Goal: Task Accomplishment & Management: Manage account settings

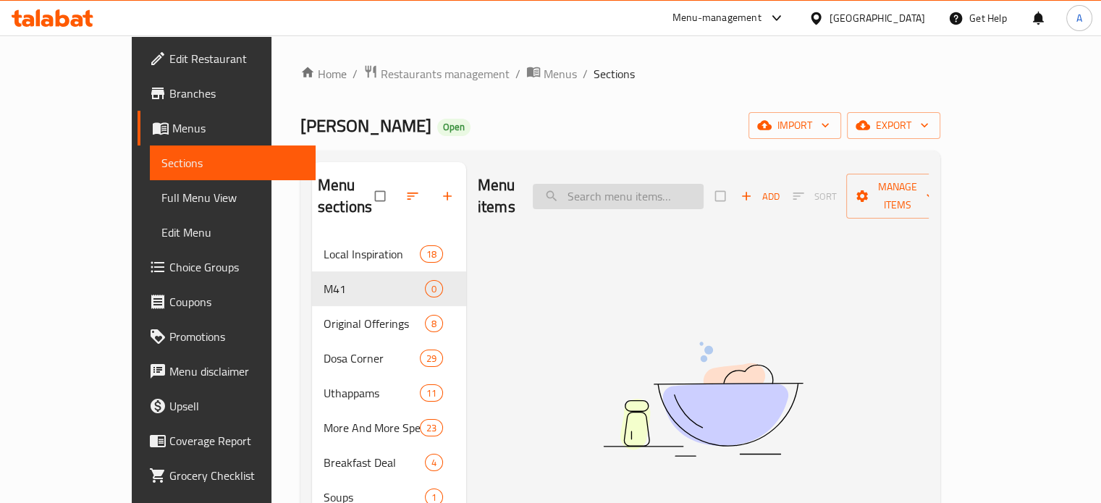
click at [648, 184] on input "search" at bounding box center [618, 196] width 171 height 25
type input "flask"
click at [381, 80] on span "Restaurants management" at bounding box center [445, 73] width 129 height 17
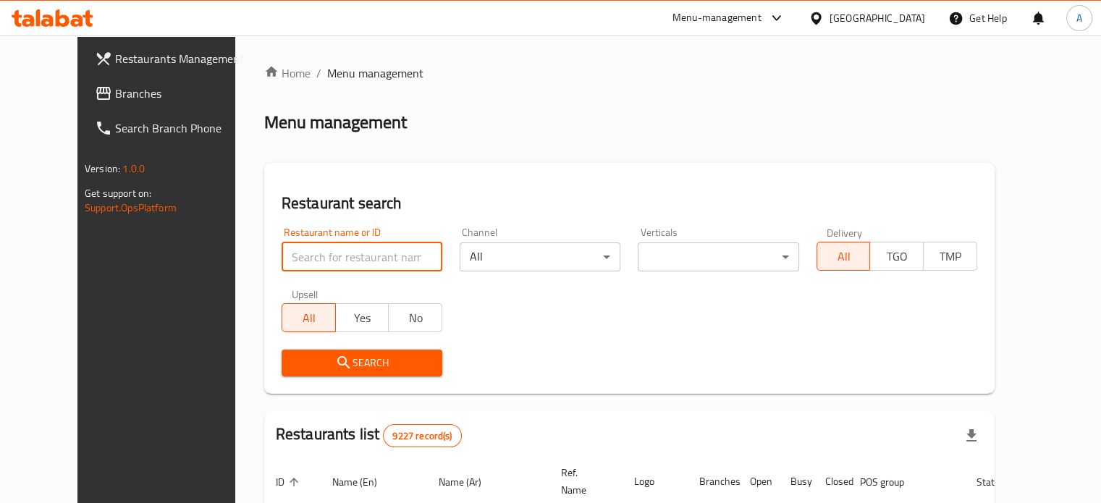
click at [337, 248] on input "search" at bounding box center [362, 257] width 161 height 29
type input "Tasty Tea"
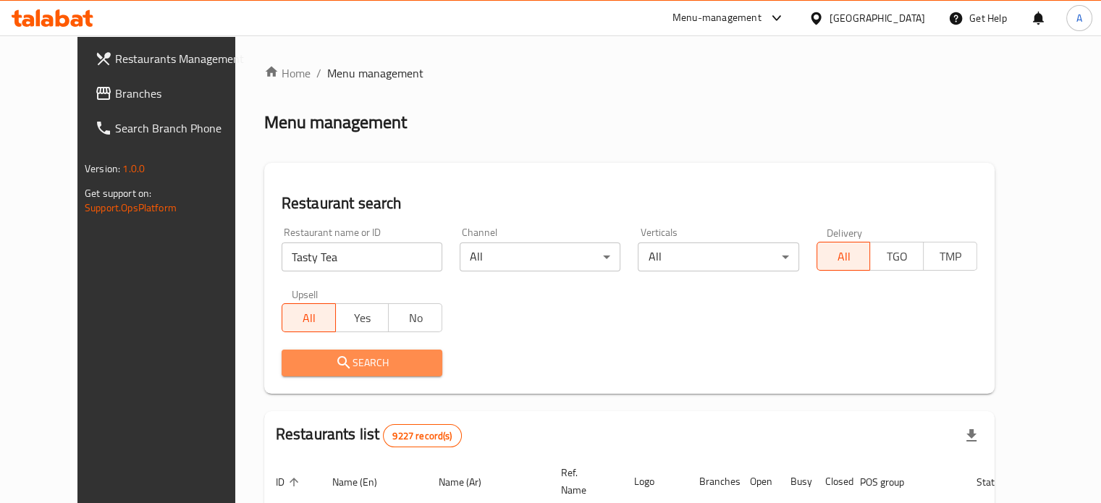
click at [332, 353] on button "Search" at bounding box center [362, 363] width 161 height 27
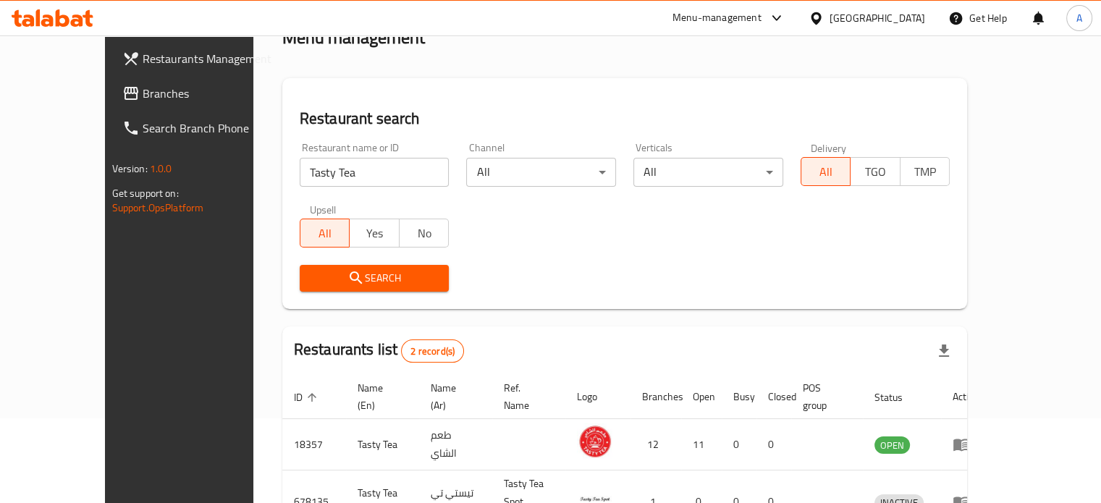
scroll to position [84, 0]
click at [344, 279] on span "Search" at bounding box center [374, 279] width 127 height 18
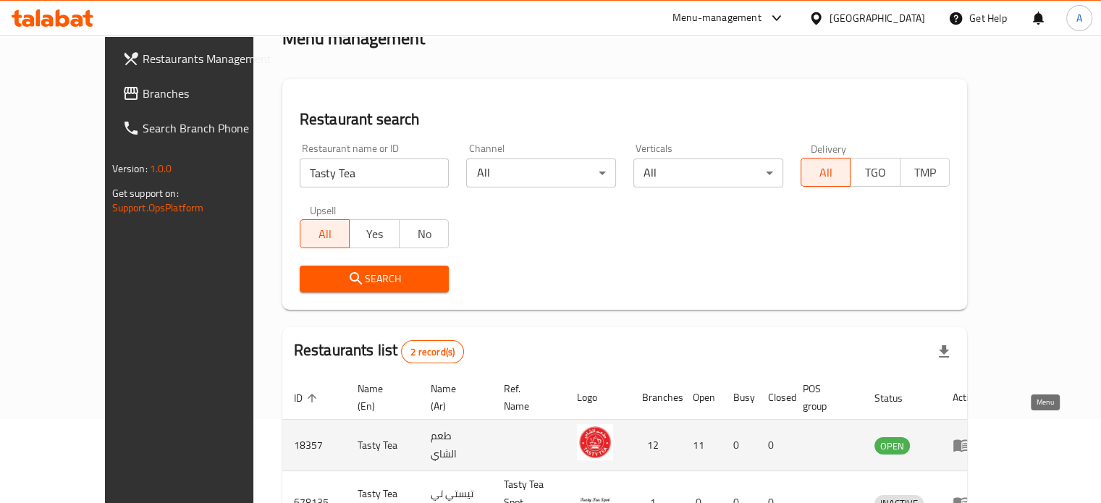
click at [969, 440] on icon "enhanced table" at bounding box center [961, 446] width 16 height 12
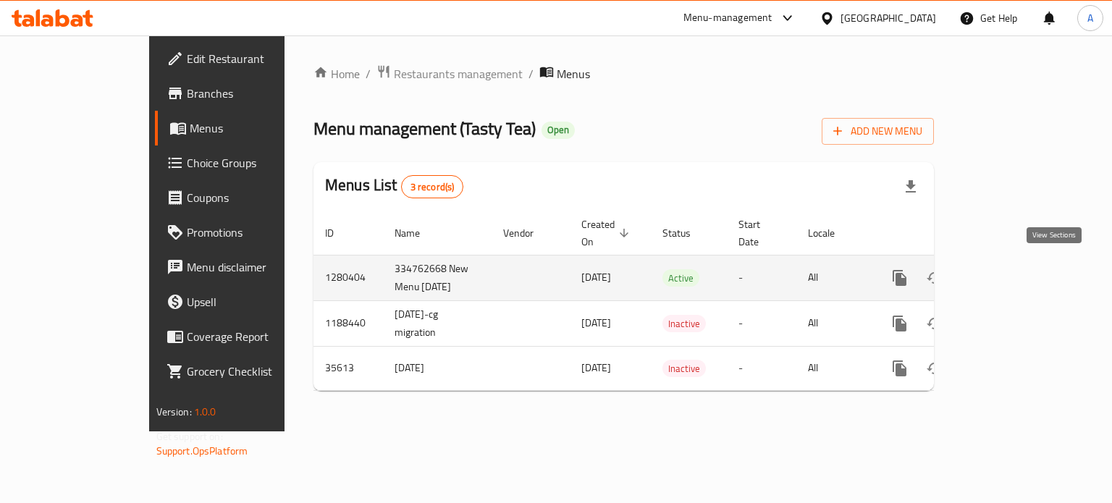
click at [1013, 272] on icon "enhanced table" at bounding box center [1003, 277] width 17 height 17
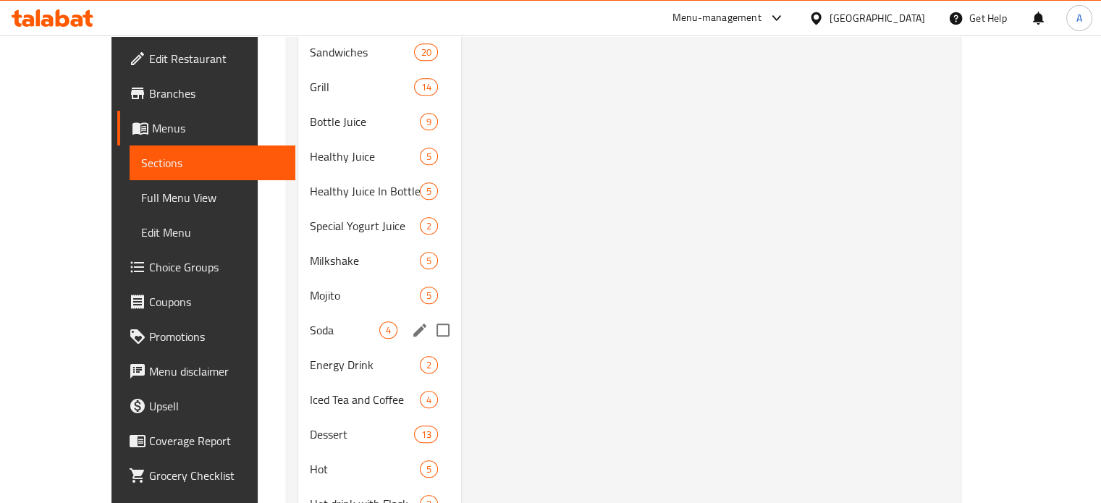
scroll to position [1356, 0]
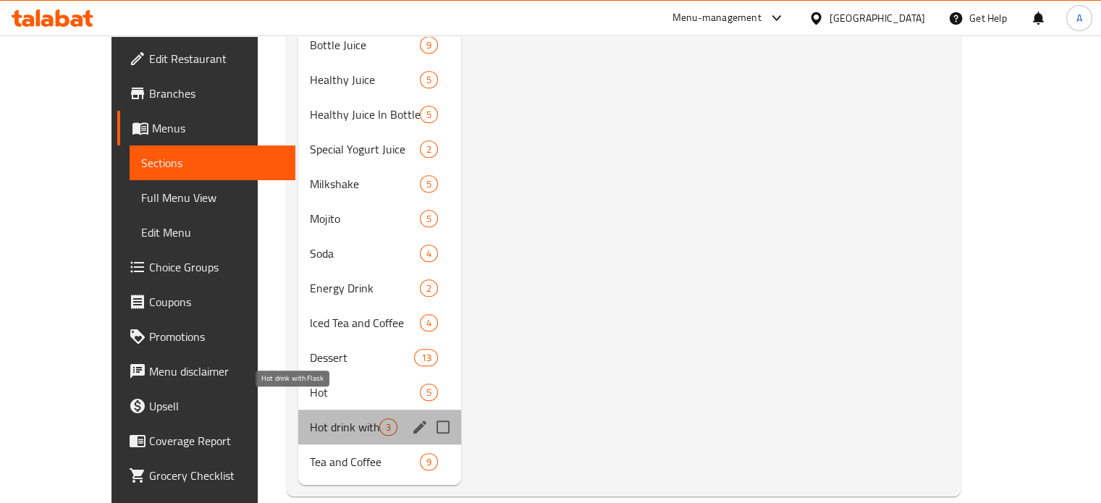
click at [310, 418] on span "Hot drink with Flask" at bounding box center [344, 426] width 69 height 17
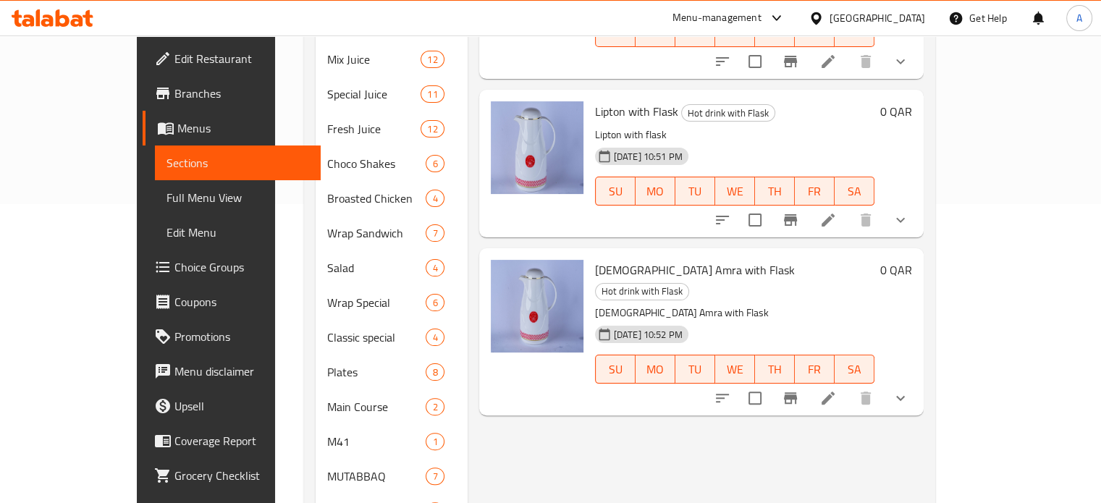
scroll to position [297, 0]
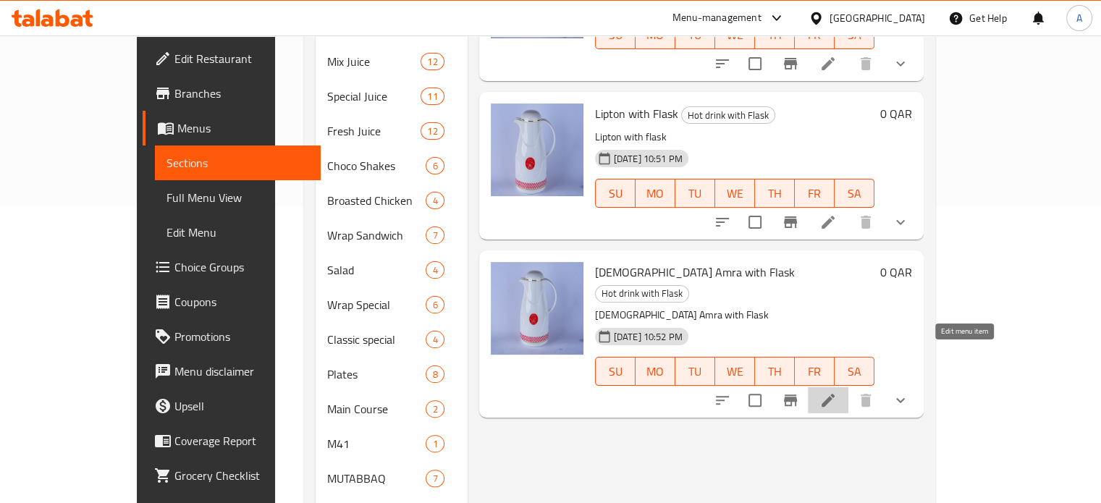
click at [837, 392] on icon at bounding box center [828, 400] width 17 height 17
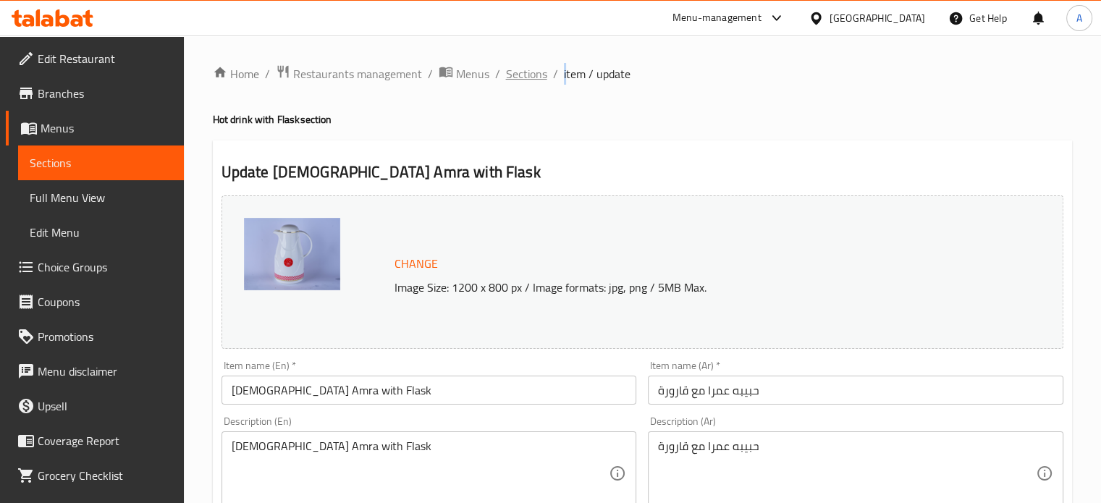
drag, startPoint x: 565, startPoint y: 77, endPoint x: 542, endPoint y: 75, distance: 23.3
click at [542, 75] on ol "Home / Restaurants management / Menus / Sections / item / update" at bounding box center [642, 73] width 859 height 19
click at [542, 75] on span "Sections" at bounding box center [526, 73] width 41 height 17
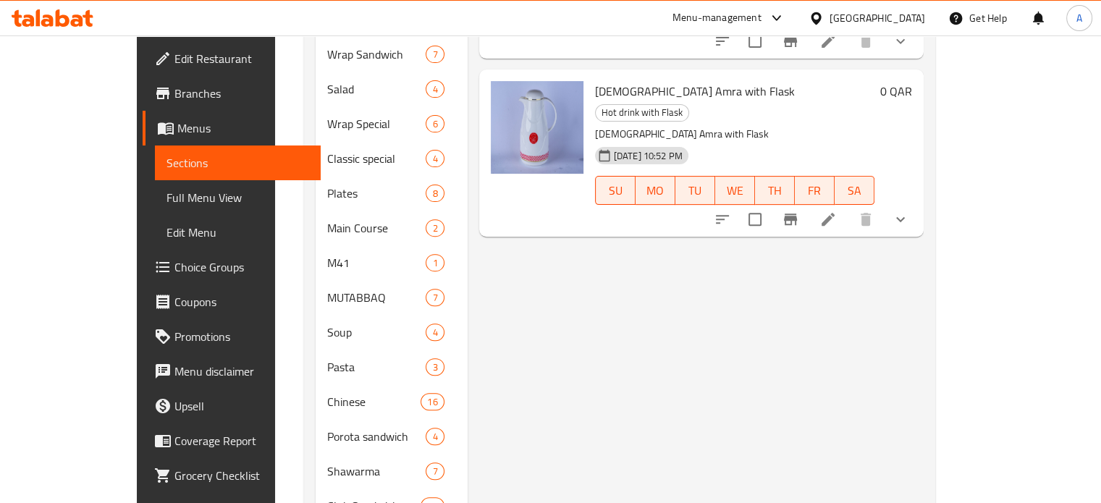
scroll to position [478, 0]
click at [909, 211] on icon "show more" at bounding box center [900, 219] width 17 height 17
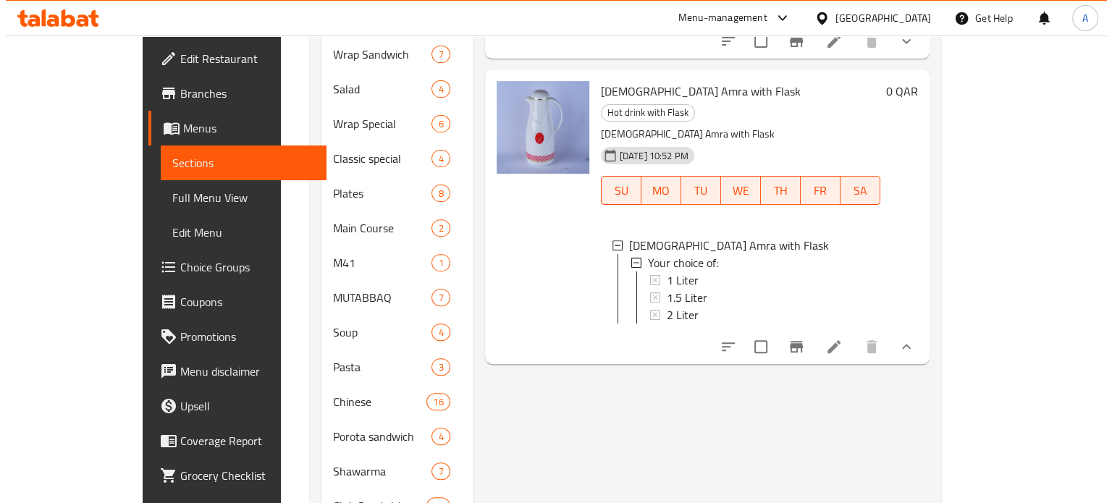
scroll to position [1, 0]
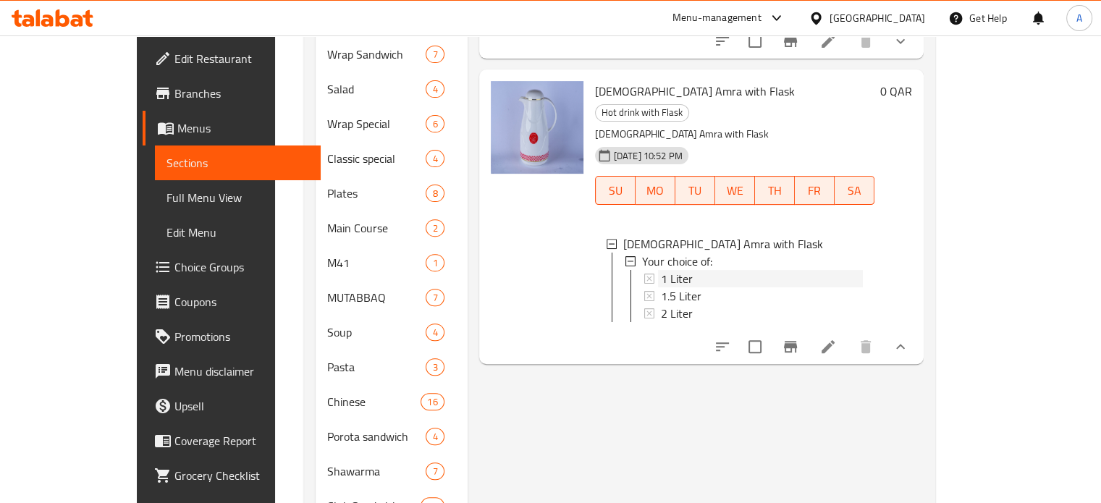
click at [728, 270] on div "1 Liter" at bounding box center [762, 278] width 202 height 17
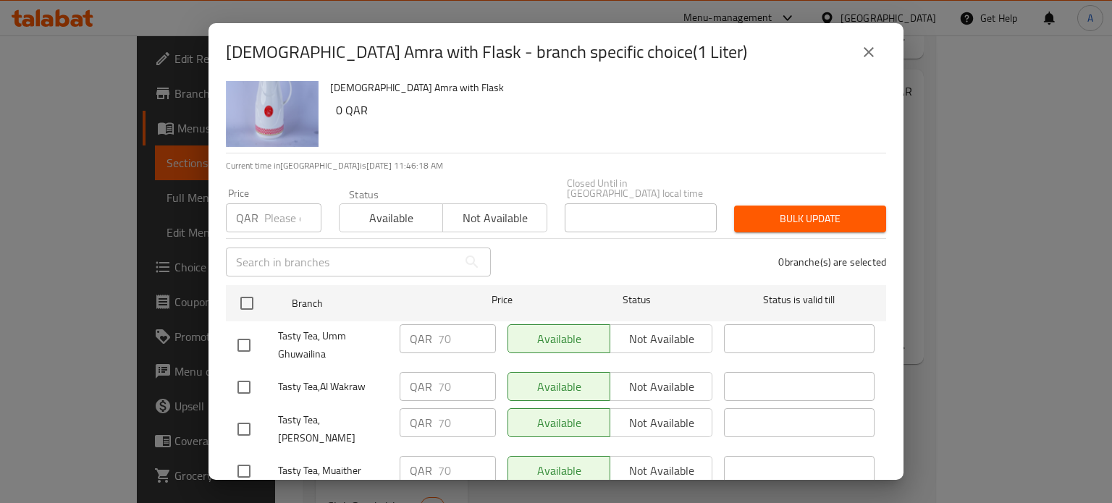
scroll to position [0, 0]
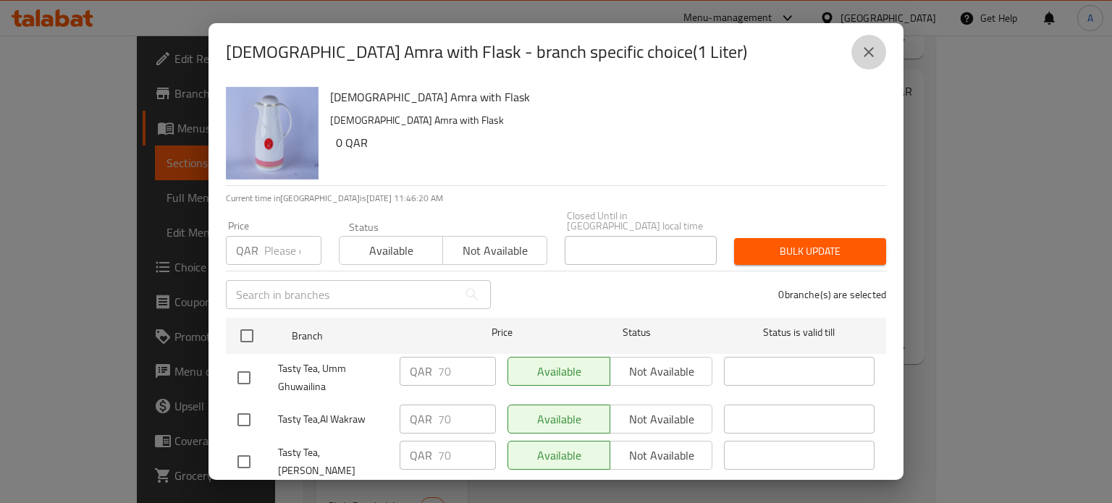
click at [875, 54] on icon "close" at bounding box center [868, 51] width 17 height 17
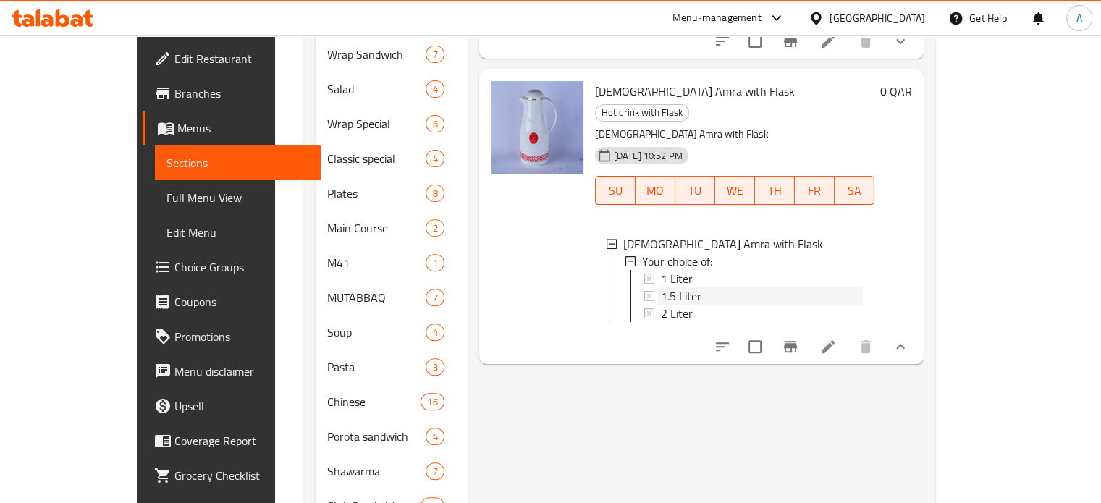
click at [744, 287] on div "1.5 Liter" at bounding box center [762, 295] width 202 height 17
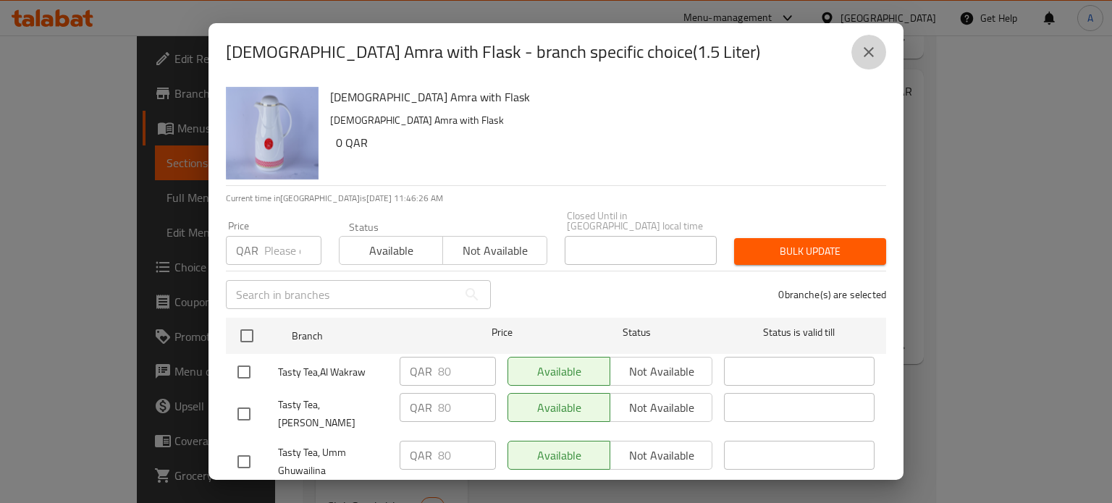
click at [864, 68] on button "close" at bounding box center [868, 52] width 35 height 35
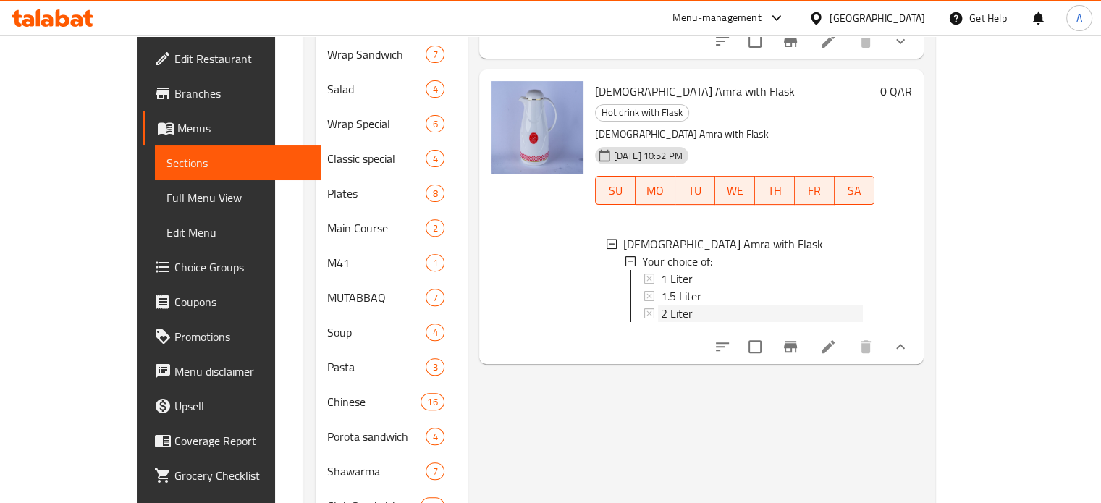
click at [709, 305] on div "2 Liter" at bounding box center [762, 313] width 202 height 17
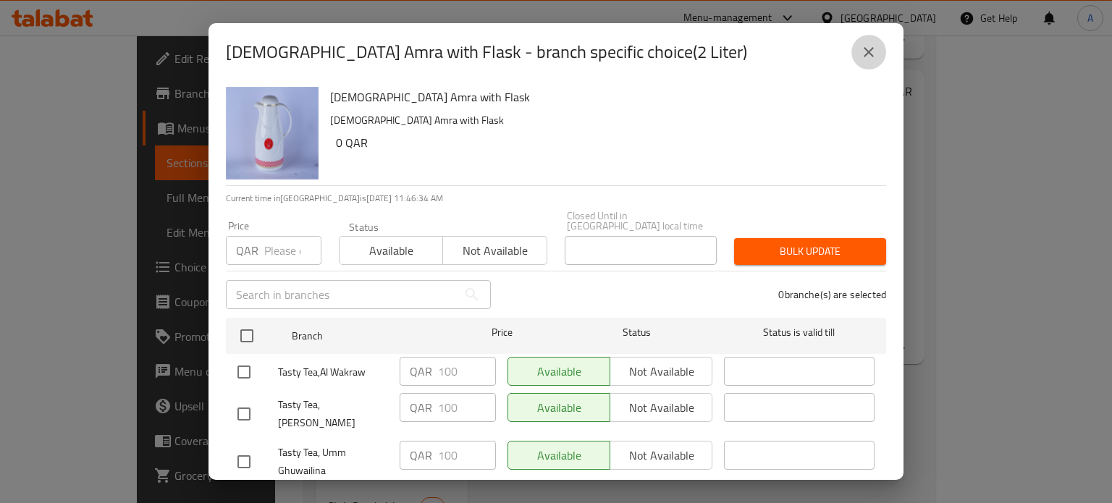
click at [866, 59] on icon "close" at bounding box center [868, 51] width 17 height 17
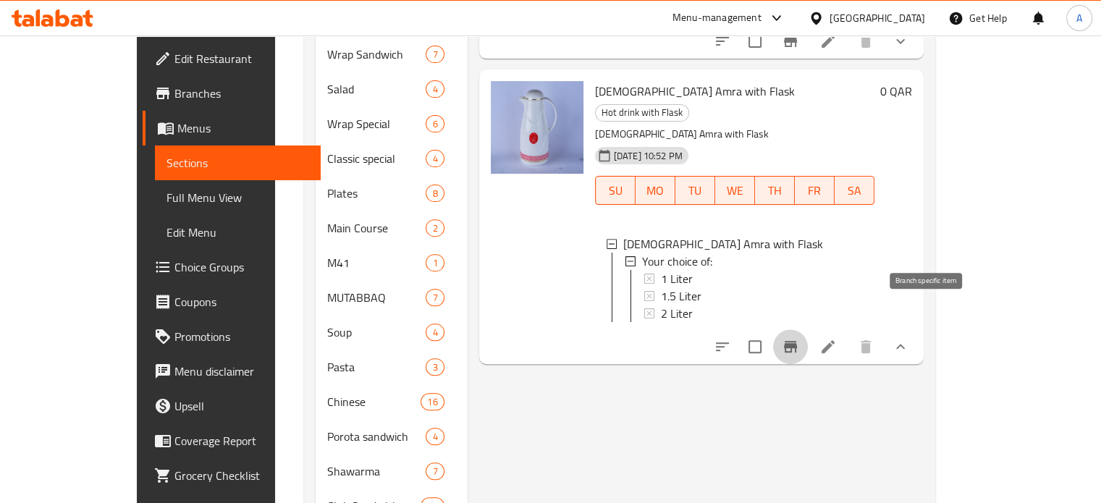
click at [808, 329] on button "Branch-specific-item" at bounding box center [790, 346] width 35 height 35
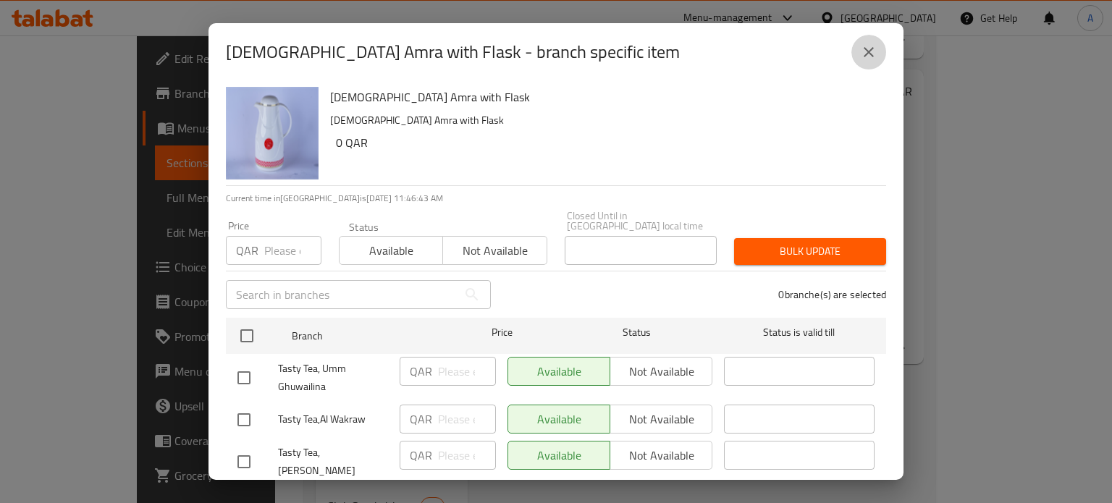
click at [863, 43] on icon "close" at bounding box center [868, 51] width 17 height 17
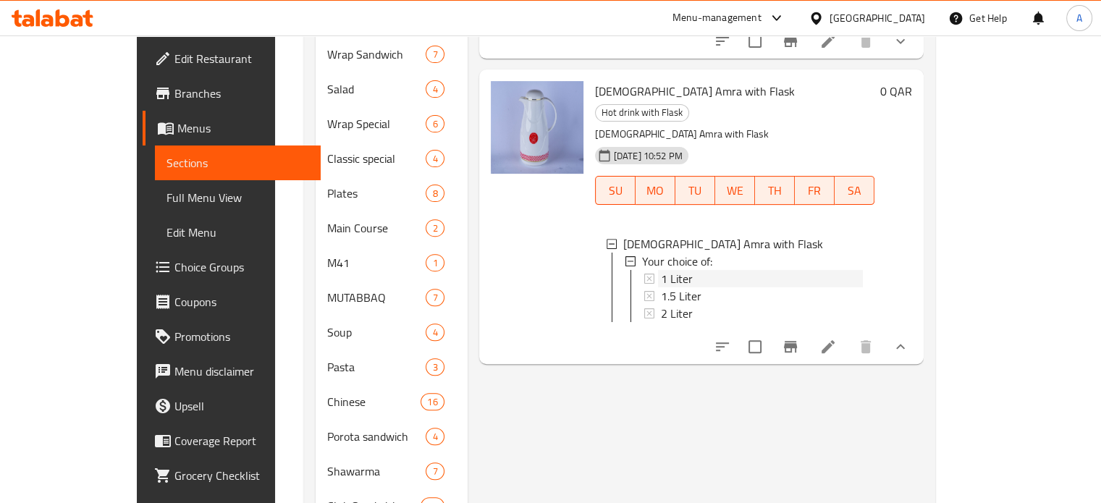
click at [661, 270] on span "1 Liter" at bounding box center [677, 278] width 32 height 17
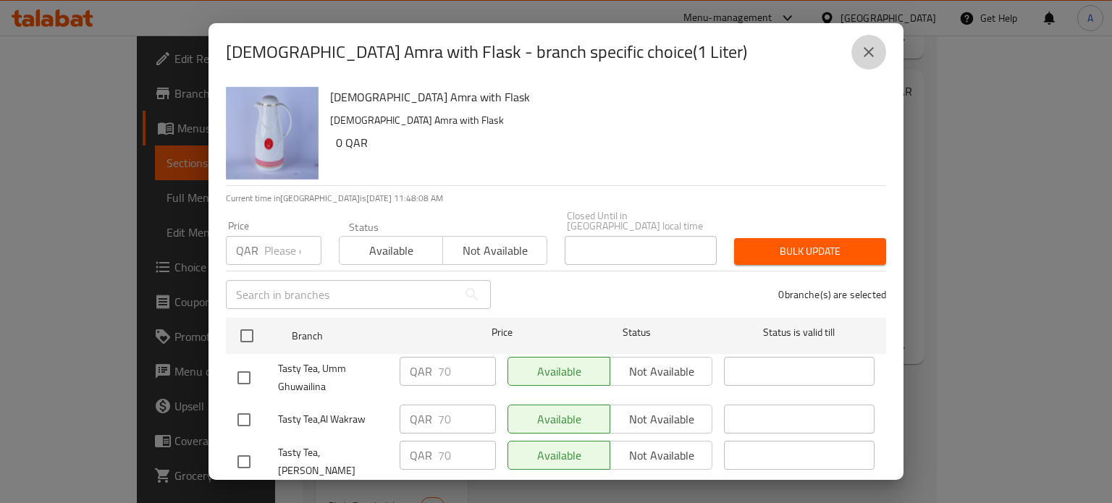
click at [871, 54] on icon "close" at bounding box center [869, 52] width 10 height 10
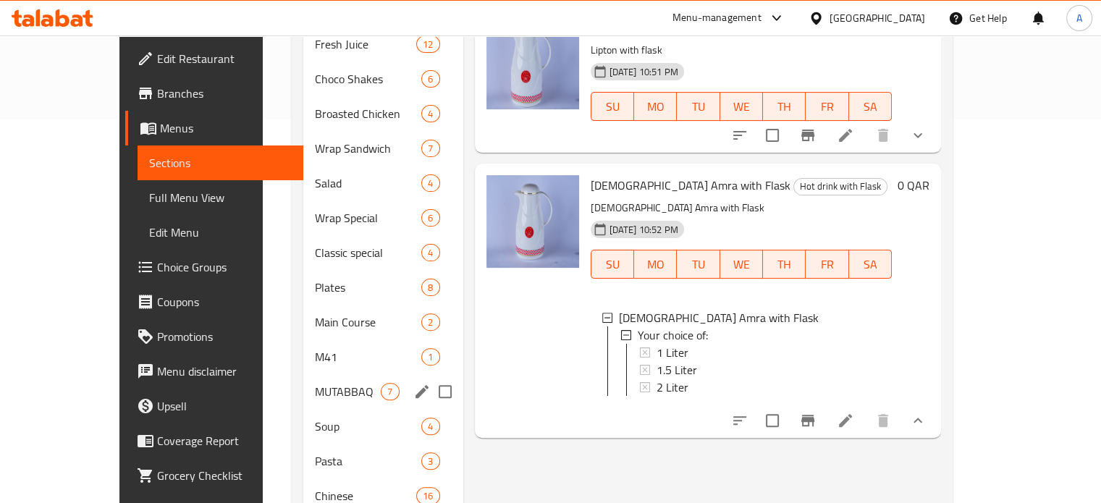
scroll to position [374, 0]
